Goal: Entertainment & Leisure: Consume media (video, audio)

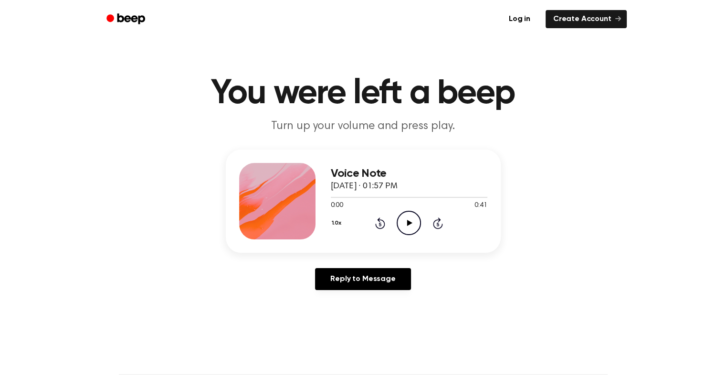
click at [408, 225] on icon at bounding box center [409, 223] width 5 height 6
click at [417, 227] on icon "Play Audio" at bounding box center [409, 223] width 24 height 24
click at [401, 220] on icon "Play Audio" at bounding box center [409, 223] width 24 height 24
click at [407, 223] on icon at bounding box center [409, 223] width 5 height 6
click at [410, 216] on icon "Play Audio" at bounding box center [409, 223] width 24 height 24
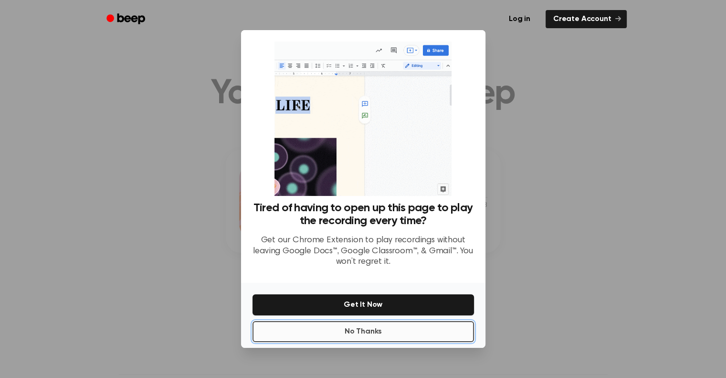
click at [425, 334] on button "No Thanks" at bounding box center [364, 331] width 222 height 21
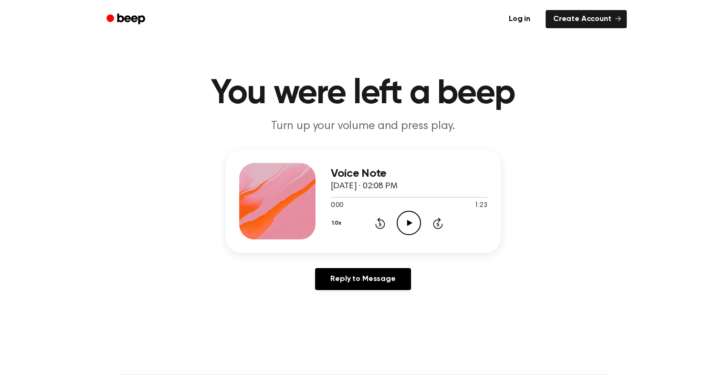
click at [413, 233] on icon "Play Audio" at bounding box center [409, 223] width 24 height 24
click at [403, 227] on icon "Play Audio" at bounding box center [409, 223] width 24 height 24
click at [410, 217] on icon "Play Audio" at bounding box center [409, 223] width 24 height 24
click at [412, 227] on icon "Play Audio" at bounding box center [409, 223] width 24 height 24
click at [404, 223] on icon "Play Audio" at bounding box center [409, 223] width 24 height 24
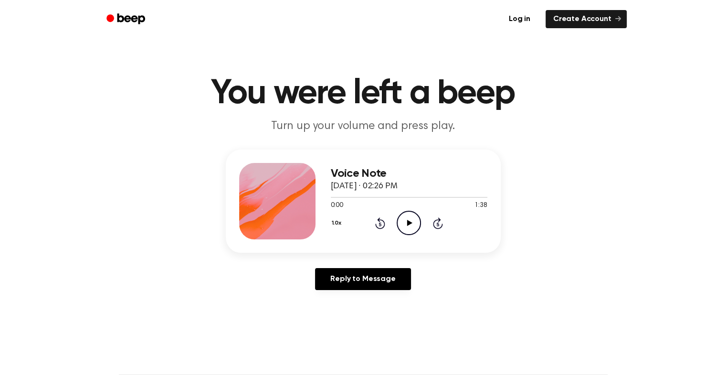
click at [406, 220] on icon "Play Audio" at bounding box center [409, 223] width 24 height 24
